Goal: Transaction & Acquisition: Purchase product/service

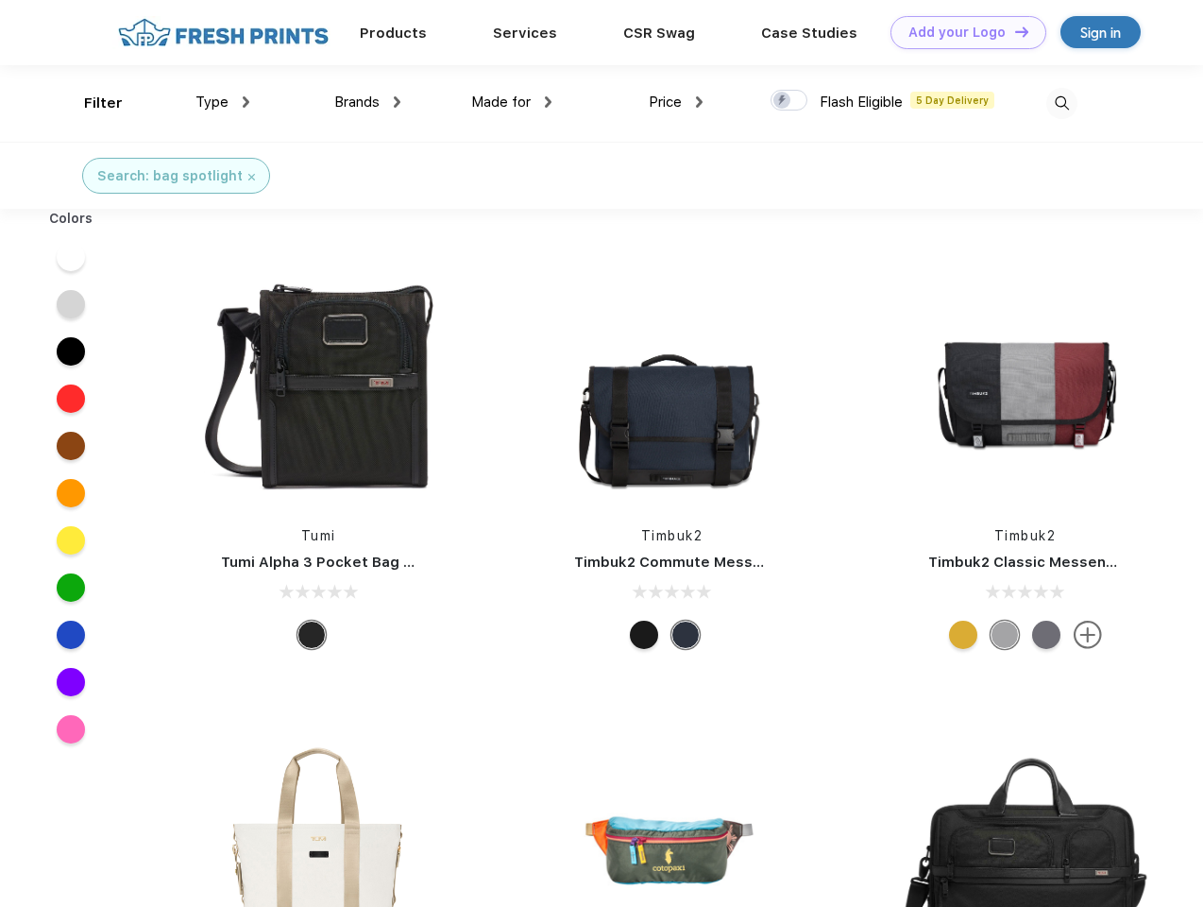
click at [961, 32] on link "Add your Logo Design Tool" at bounding box center [968, 32] width 156 height 33
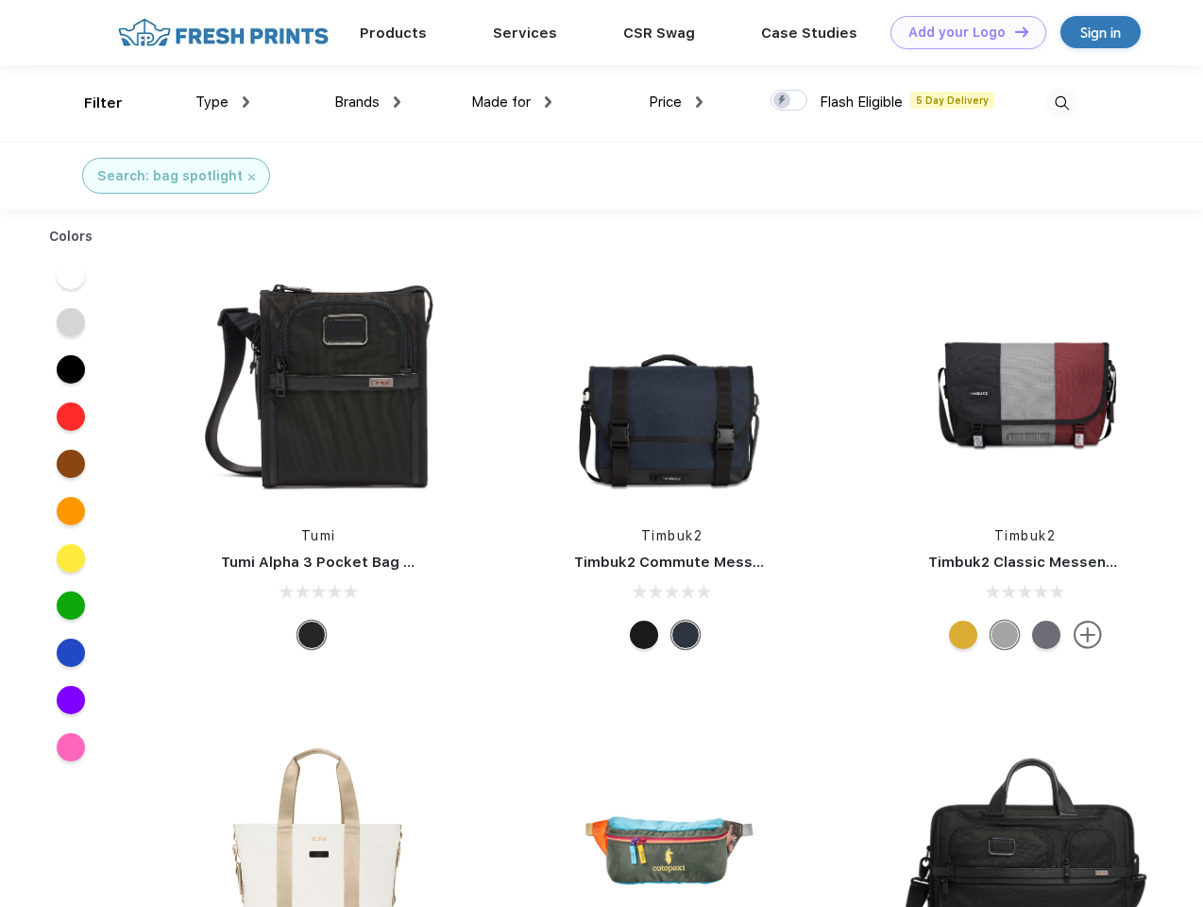
click at [0, 0] on div "Design Tool" at bounding box center [0, 0] width 0 height 0
click at [1013, 31] on link "Add your Logo Design Tool" at bounding box center [968, 32] width 156 height 33
click at [91, 103] on div "Filter" at bounding box center [103, 104] width 39 height 22
click at [223, 102] on span "Type" at bounding box center [211, 101] width 33 height 17
click at [367, 102] on span "Brands" at bounding box center [356, 101] width 45 height 17
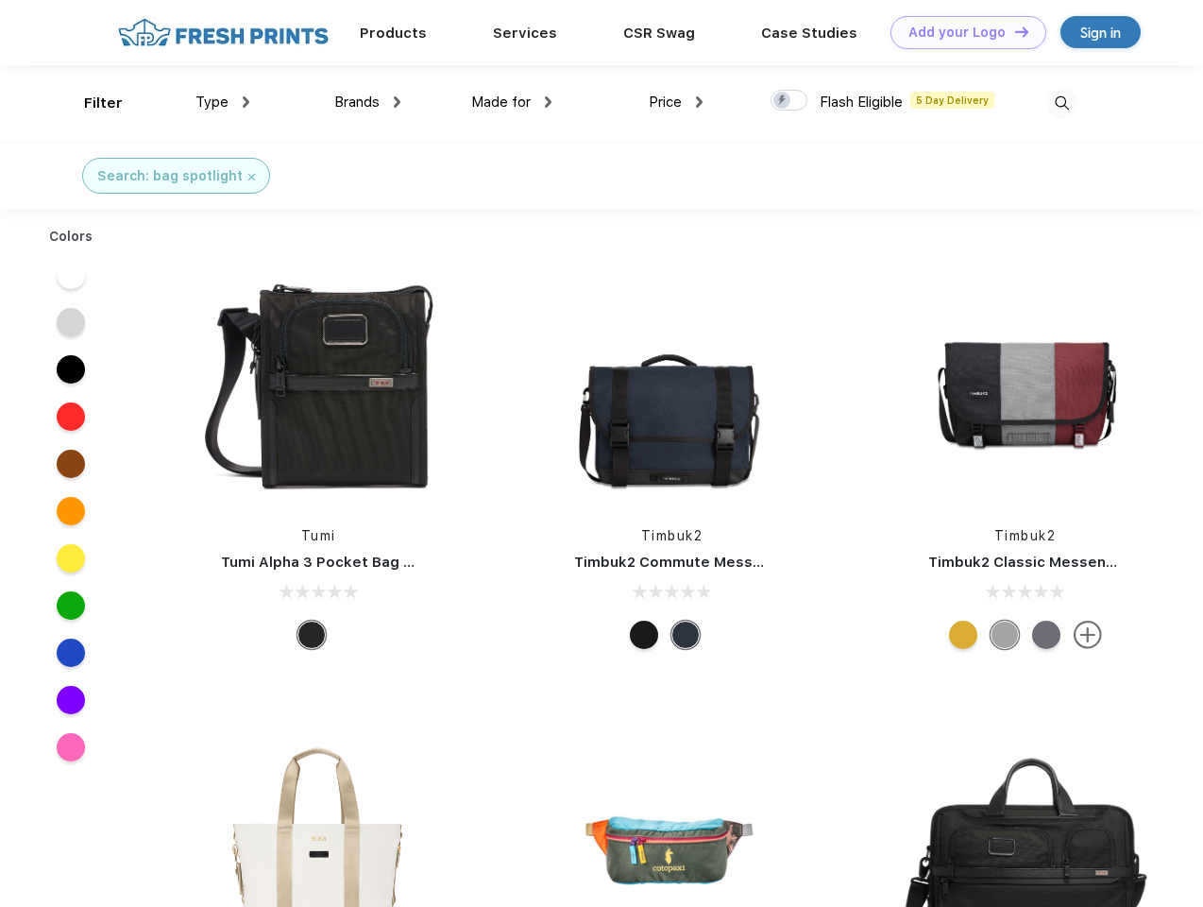
click at [512, 102] on span "Made for" at bounding box center [500, 101] width 59 height 17
click at [676, 102] on span "Price" at bounding box center [665, 101] width 33 height 17
click at [789, 101] on div at bounding box center [789, 100] width 37 height 21
click at [783, 101] on input "checkbox" at bounding box center [777, 95] width 12 height 12
click at [1061, 103] on img at bounding box center [1061, 103] width 31 height 31
